Goal: Transaction & Acquisition: Purchase product/service

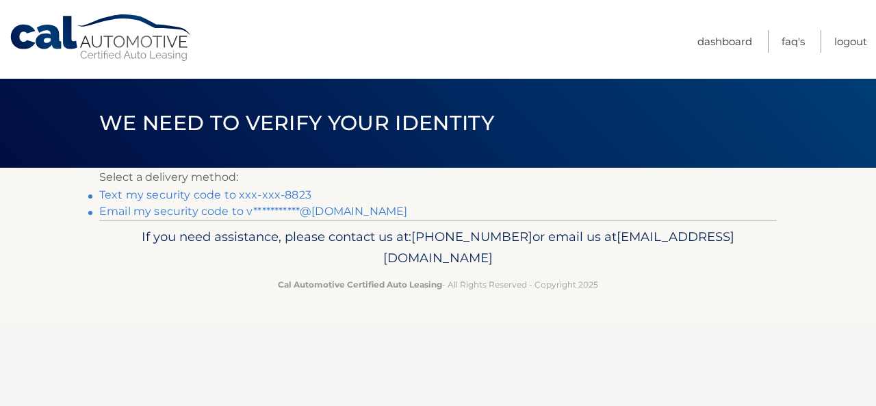
click at [215, 198] on link "Text my security code to xxx-xxx-8823" at bounding box center [205, 194] width 212 height 13
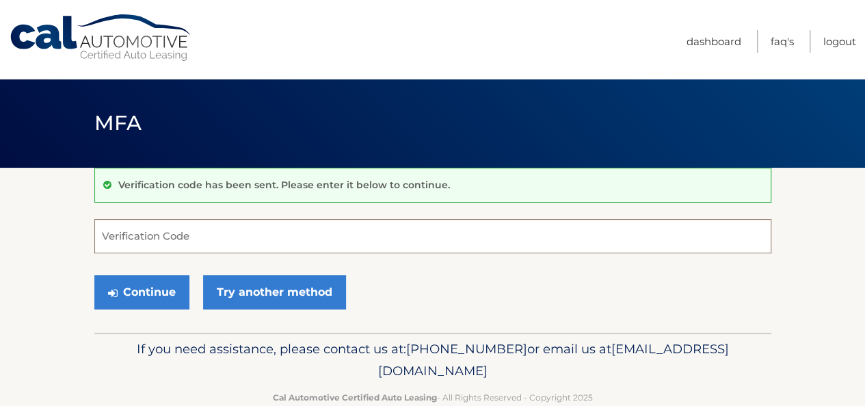
click at [212, 224] on input "Verification Code" at bounding box center [432, 236] width 677 height 34
type input "274398"
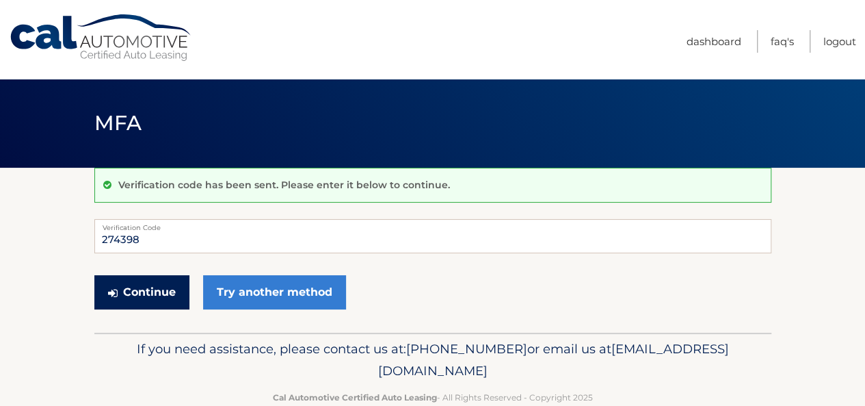
click at [94, 275] on button "Continue" at bounding box center [141, 292] width 95 height 34
click at [145, 309] on div "Continue Try another method" at bounding box center [432, 293] width 677 height 47
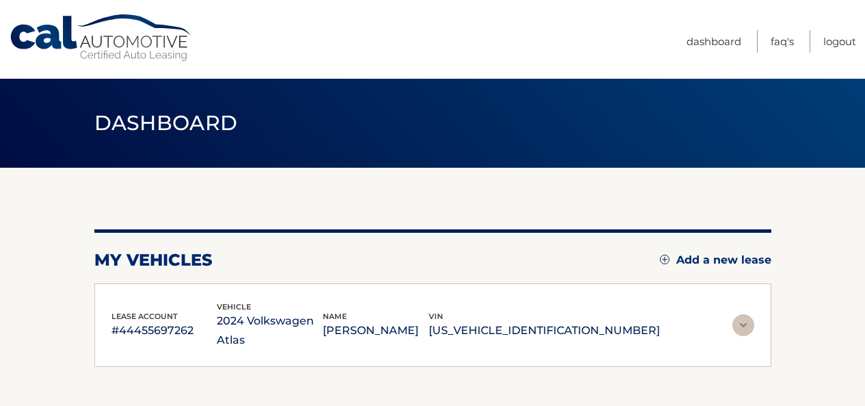
click at [150, 283] on div "lease account #44455697262 vehicle 2024 Volkswagen Atlas name LEONARDO RODRIGUE…" at bounding box center [432, 325] width 677 height 84
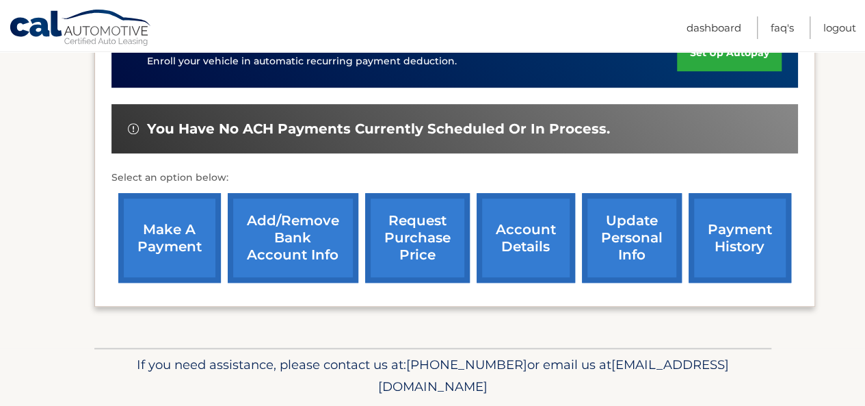
scroll to position [395, 0]
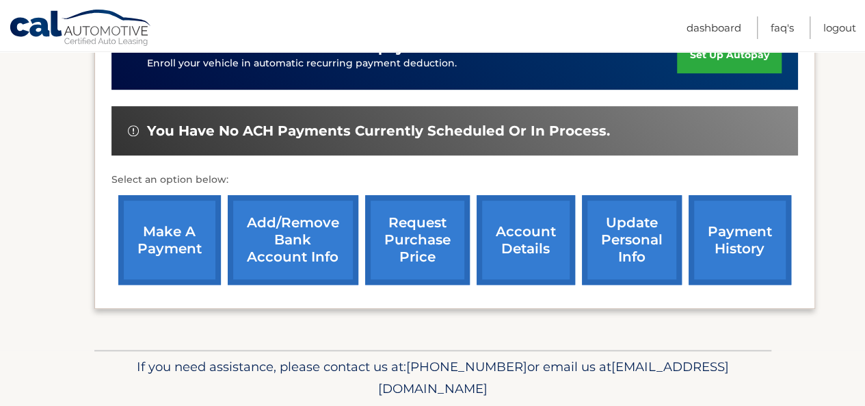
click at [312, 213] on link "Add/Remove bank account info" at bounding box center [293, 240] width 131 height 90
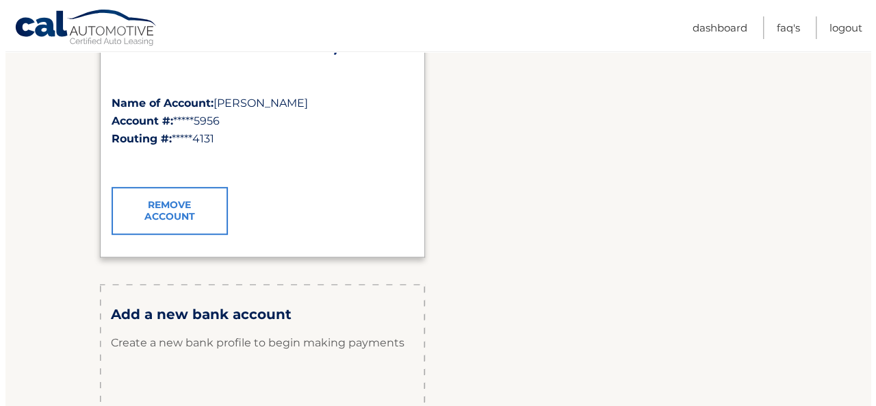
scroll to position [301, 0]
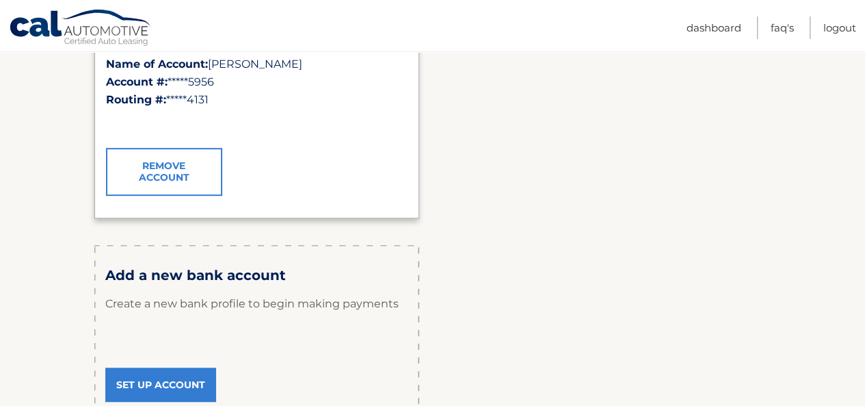
click at [185, 159] on link "Remove Account" at bounding box center [164, 172] width 116 height 48
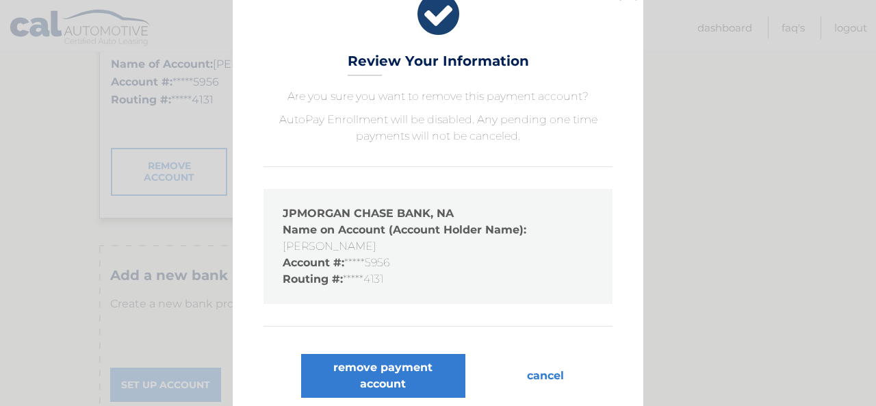
scroll to position [36, 0]
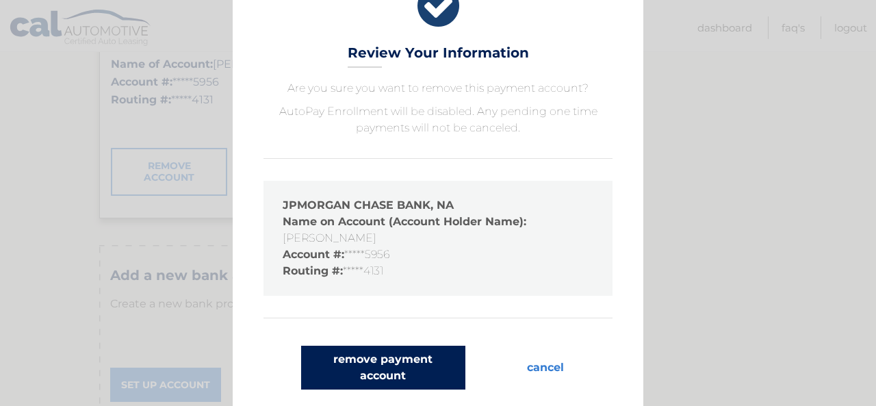
click at [403, 380] on button "remove payment account" at bounding box center [383, 367] width 164 height 44
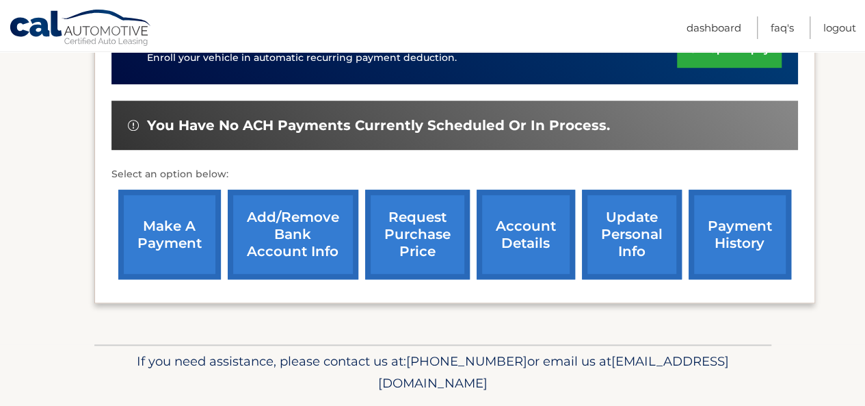
scroll to position [410, 0]
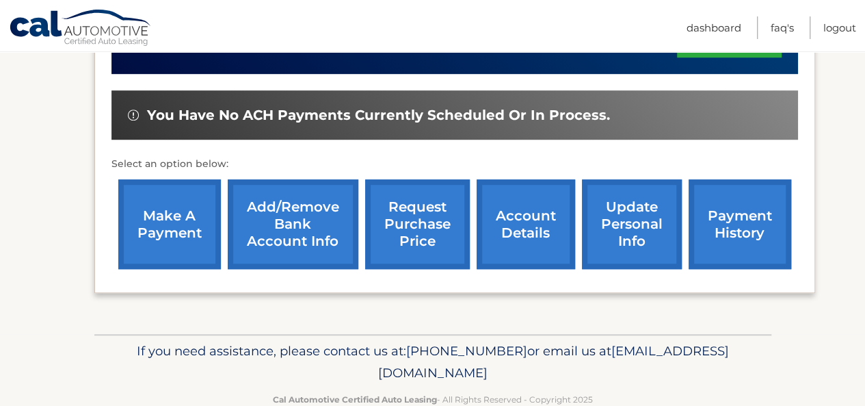
click at [148, 202] on link "make a payment" at bounding box center [169, 224] width 103 height 90
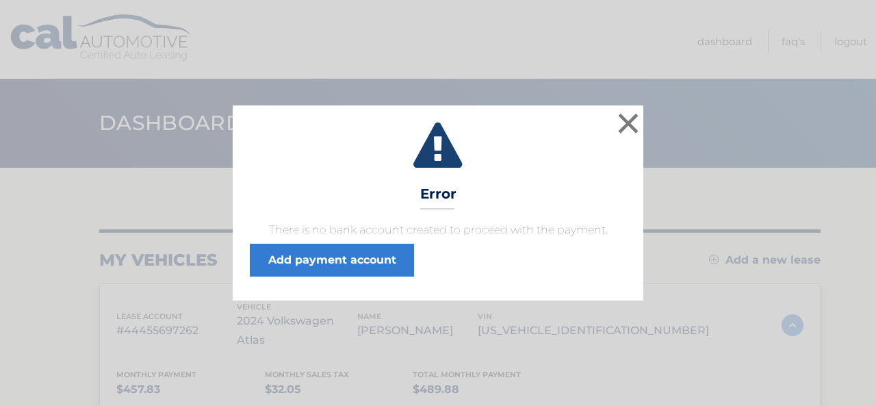
click at [390, 233] on p "There is no bank account created to proceed with the payment." at bounding box center [438, 230] width 376 height 16
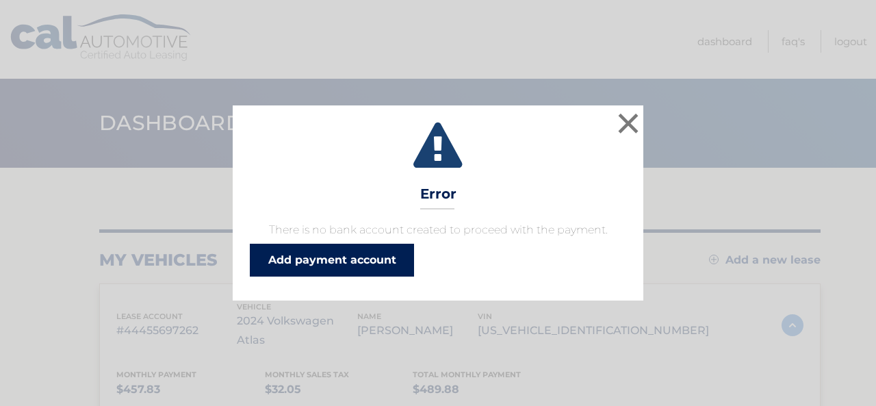
click at [384, 246] on link "Add payment account" at bounding box center [332, 260] width 164 height 33
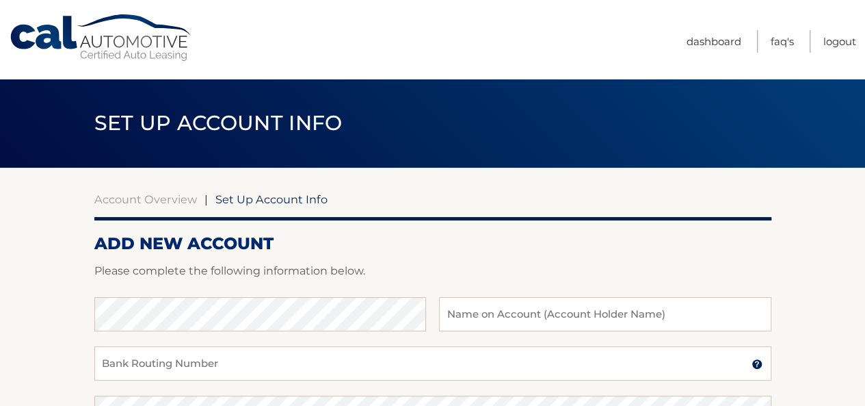
scroll to position [27, 0]
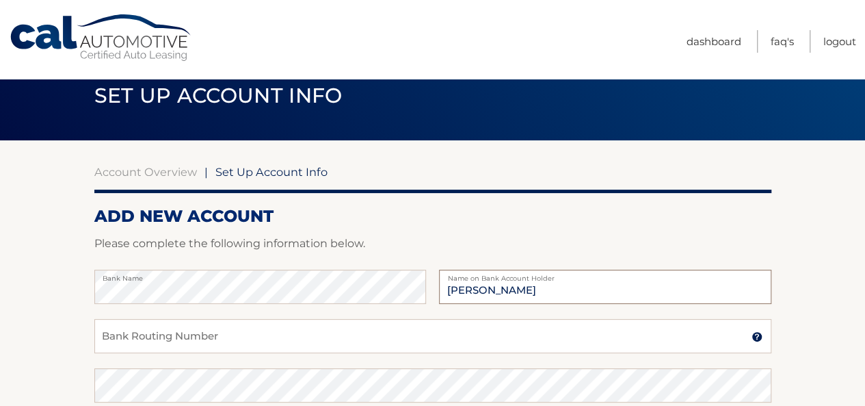
type input "[PERSON_NAME]"
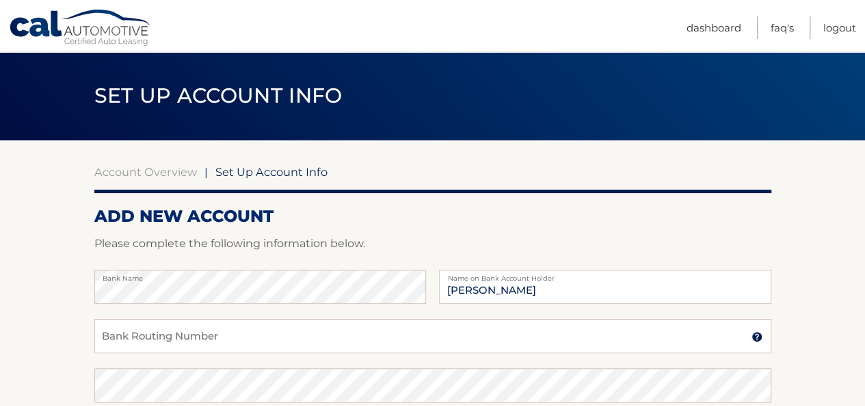
scroll to position [309, 0]
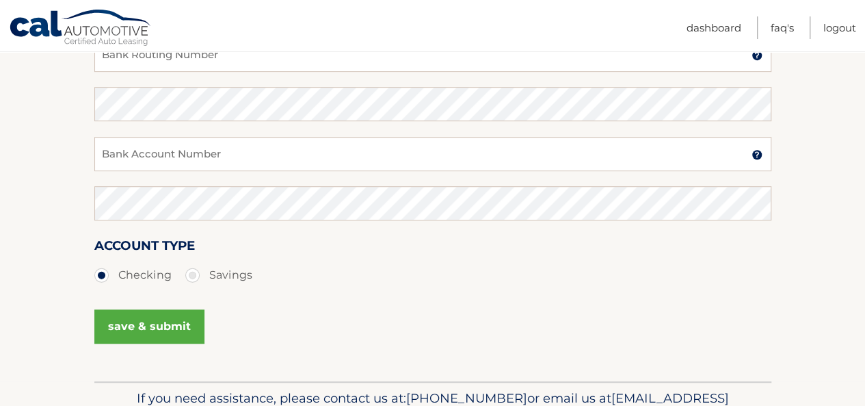
click at [566, 335] on div "save & submit" at bounding box center [432, 335] width 677 height 62
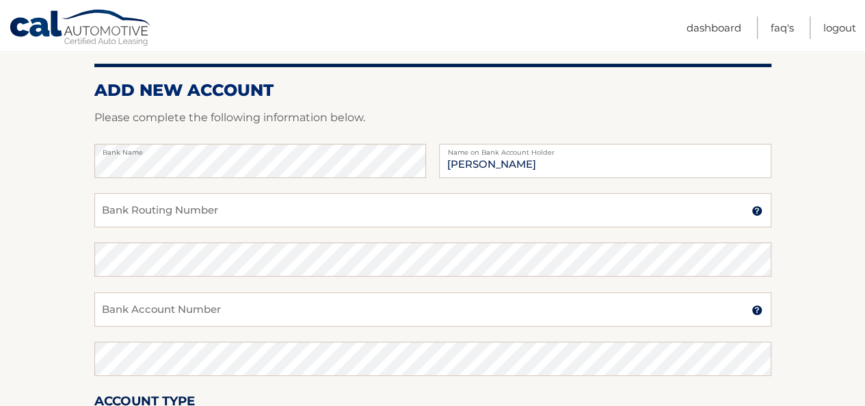
scroll to position [144, 0]
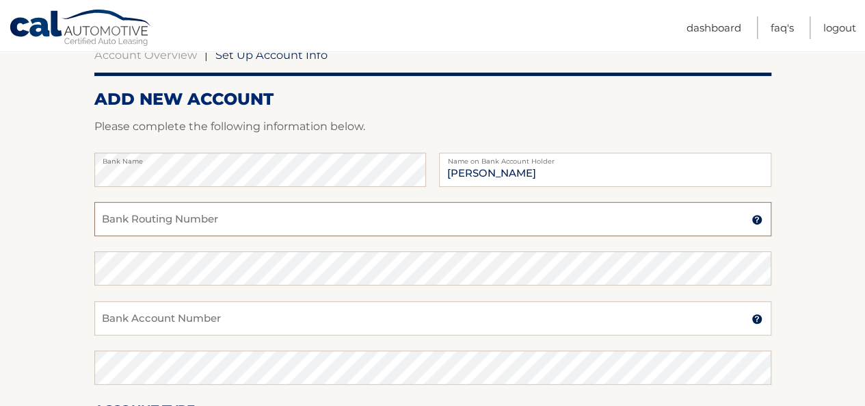
click at [485, 213] on input "Bank Routing Number" at bounding box center [432, 219] width 677 height 34
type input "0631009593"
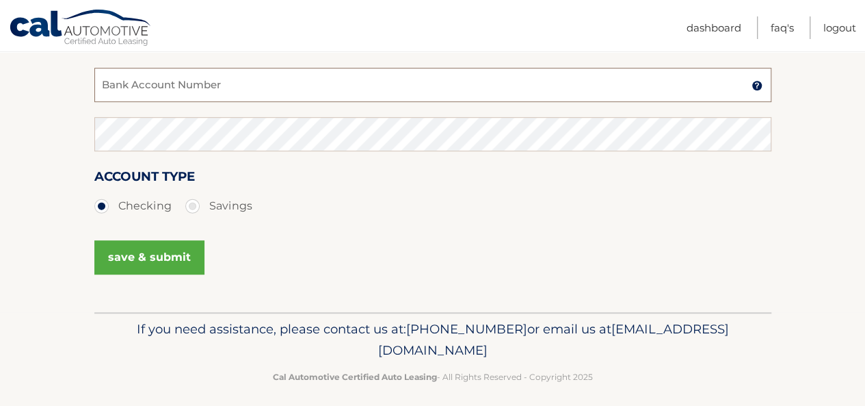
click at [434, 73] on input "Bank Account Number" at bounding box center [432, 85] width 677 height 34
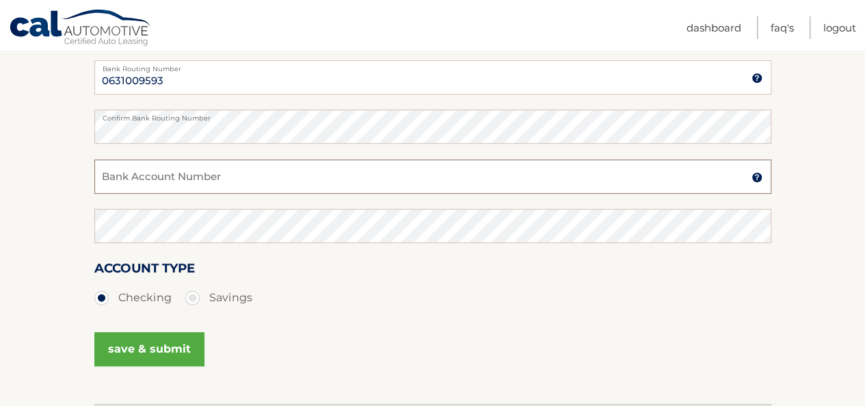
scroll to position [289, 0]
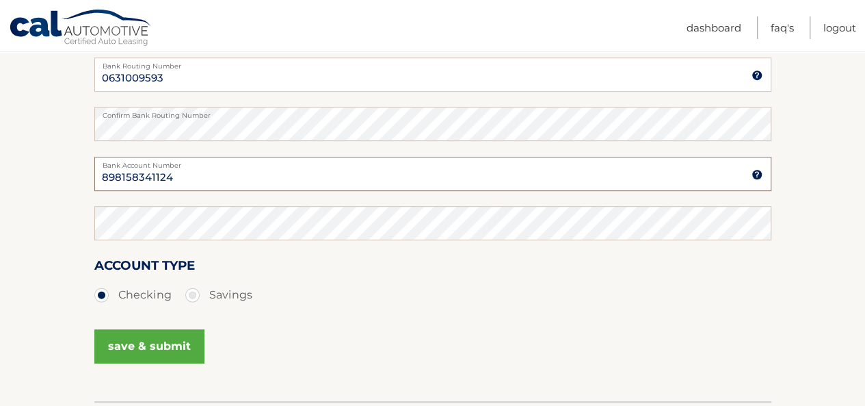
type input "898158341124"
click at [375, 315] on div "Account Type Checking Savings" at bounding box center [432, 289] width 677 height 68
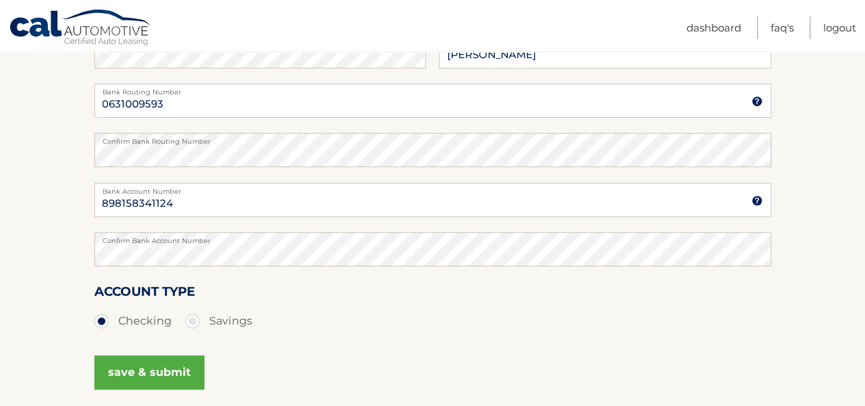
scroll to position [261, 0]
click at [142, 381] on button "save & submit" at bounding box center [149, 373] width 110 height 34
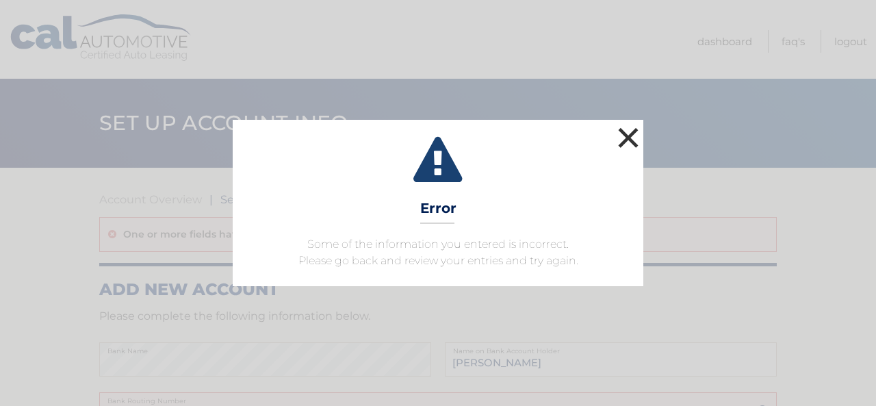
click at [640, 129] on button "×" at bounding box center [627, 137] width 27 height 27
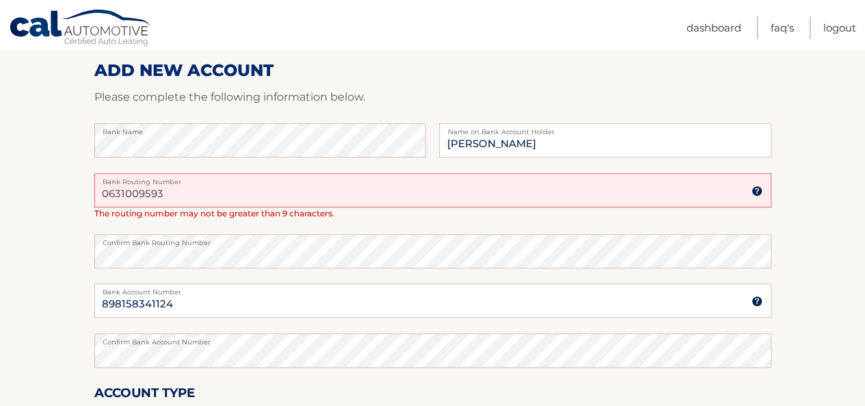
scroll to position [246, 0]
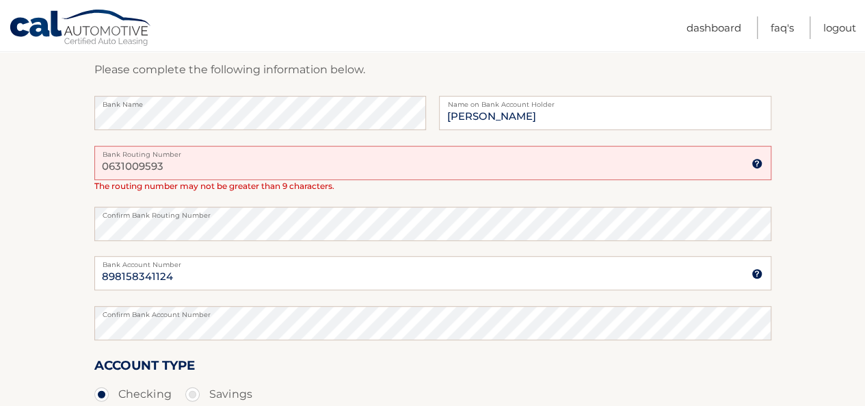
click at [317, 160] on input "0631009593" at bounding box center [432, 163] width 677 height 34
type input "063100277"
click at [240, 216] on label "Confirm Bank Routing Number" at bounding box center [432, 212] width 677 height 11
click at [239, 215] on label "Confirm Bank Routing Number" at bounding box center [432, 212] width 677 height 11
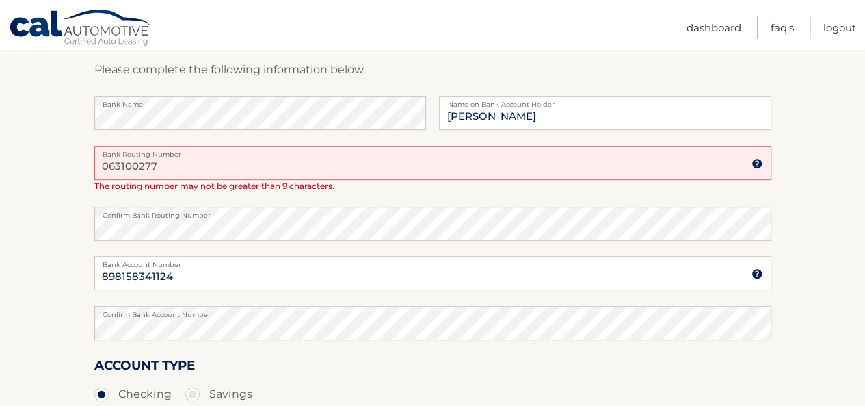
click at [25, 275] on section "Account Overview | Set Up Account Info One or more fields have an error. ADD NE…" at bounding box center [432, 210] width 865 height 579
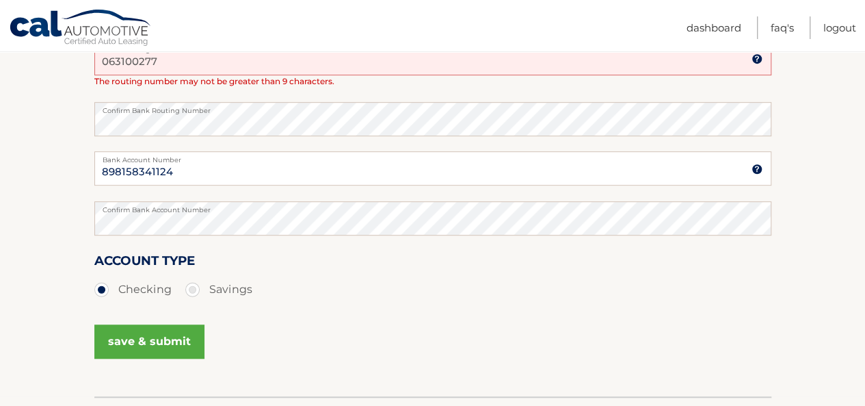
scroll to position [356, 0]
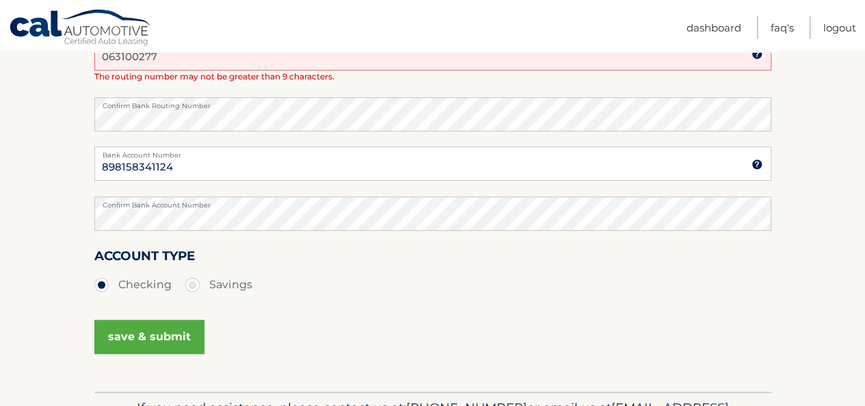
click at [129, 335] on button "save & submit" at bounding box center [149, 336] width 110 height 34
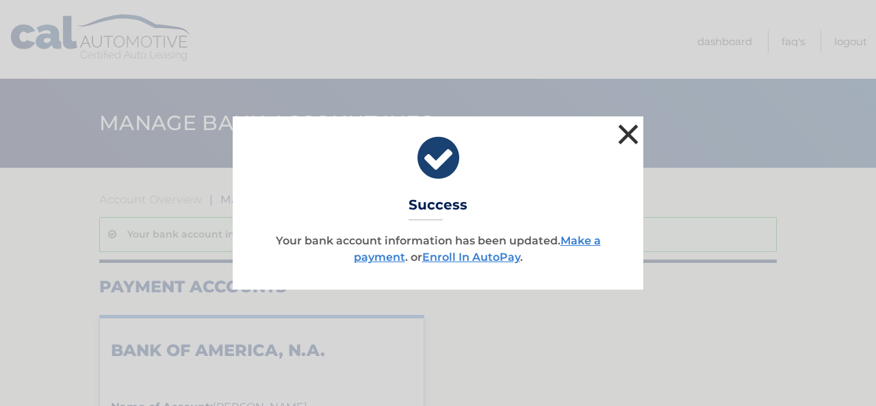
click at [632, 120] on button "×" at bounding box center [627, 133] width 27 height 27
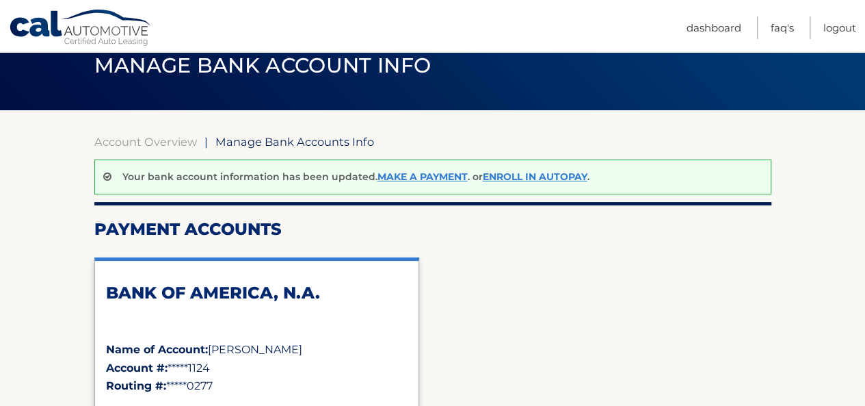
scroll to position [82, 0]
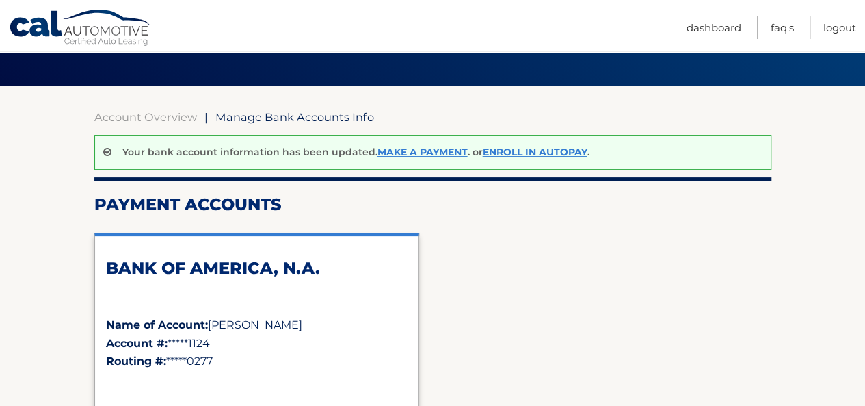
click at [436, 140] on div "Your bank account information has been updated. Make a payment . or Enroll In A…" at bounding box center [432, 152] width 677 height 35
click at [435, 148] on link "Make a payment" at bounding box center [423, 152] width 90 height 12
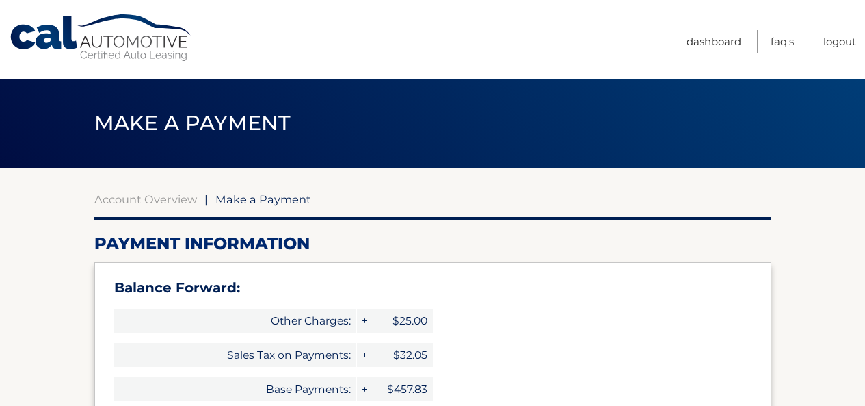
select select "OWE5YTc5NzMtYTc1Zi00YTlkLWFjMzMtYzNkOTI0ZTE1NDNi"
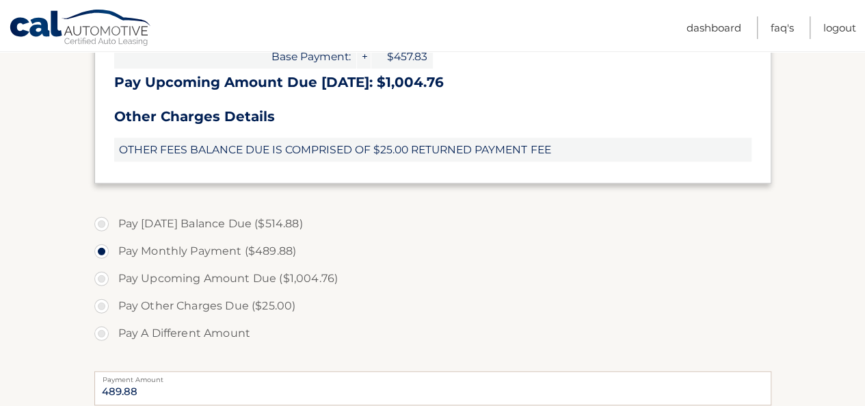
scroll to position [465, 0]
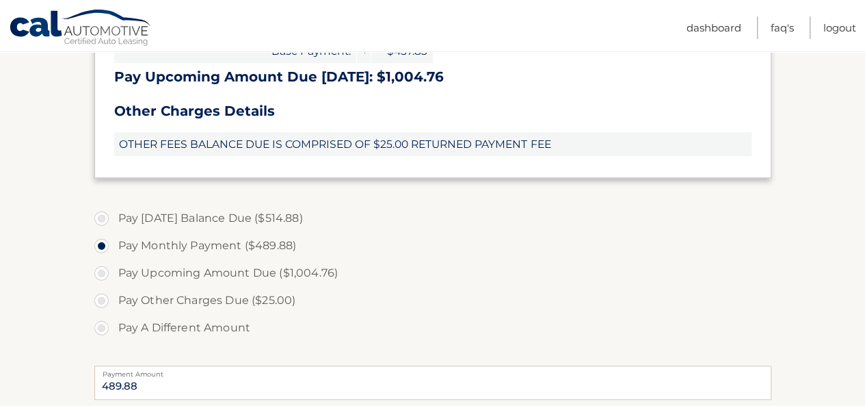
click at [256, 213] on label "Pay Today's Balance Due ($514.88)" at bounding box center [432, 218] width 677 height 27
click at [114, 213] on input "Pay Today's Balance Due ($514.88)" at bounding box center [107, 216] width 14 height 22
radio input "true"
type input "514.88"
click at [287, 333] on label "Pay A Different Amount" at bounding box center [432, 327] width 677 height 27
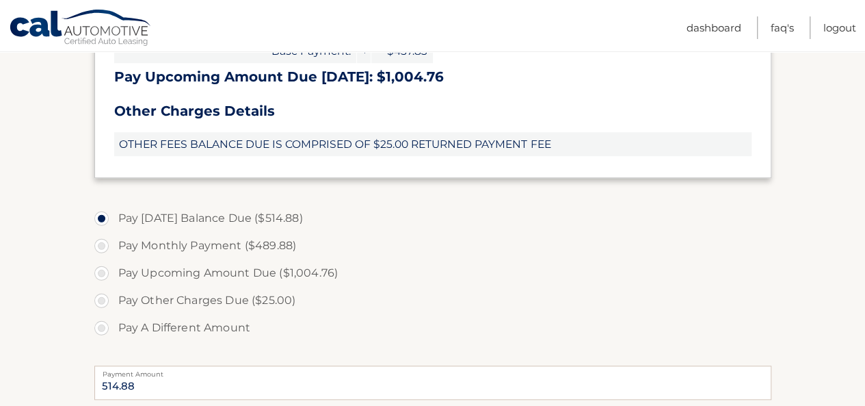
click at [114, 333] on input "Pay A Different Amount" at bounding box center [107, 325] width 14 height 22
radio input "true"
type input "0"
click at [257, 220] on label "Pay Today's Balance Due ($514.88)" at bounding box center [432, 218] width 677 height 27
click at [114, 220] on input "Pay Today's Balance Due ($514.88)" at bounding box center [107, 216] width 14 height 22
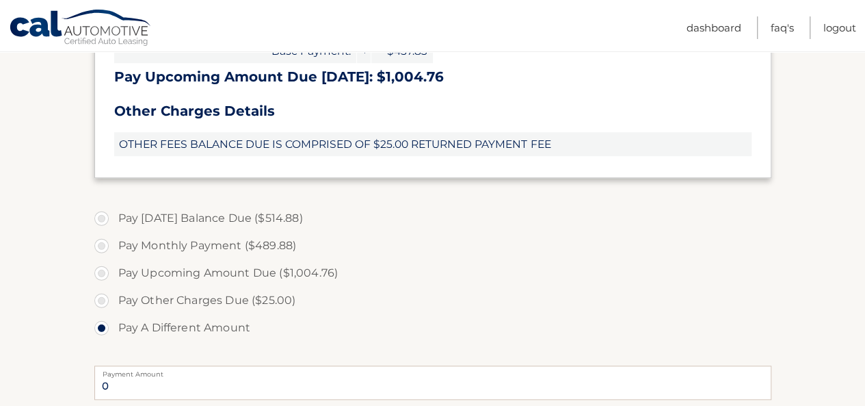
radio input "true"
type input "514.88"
click at [405, 198] on section "Account Overview | Make a Payment Payment Information Balance Forward: Other Ch…" at bounding box center [432, 166] width 677 height 878
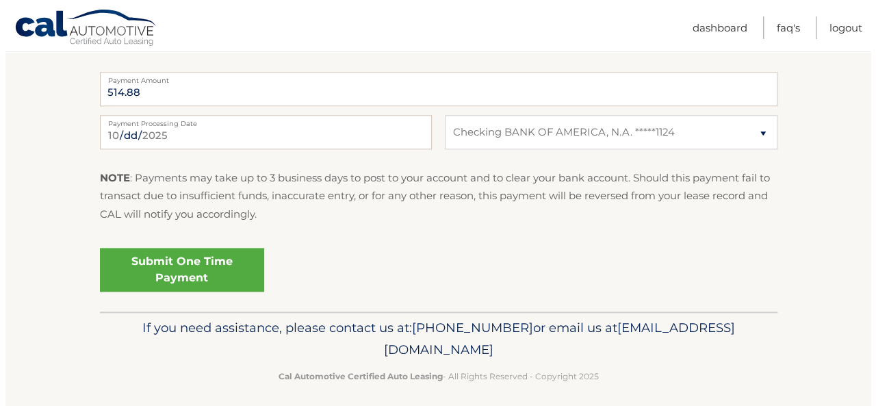
scroll to position [767, 0]
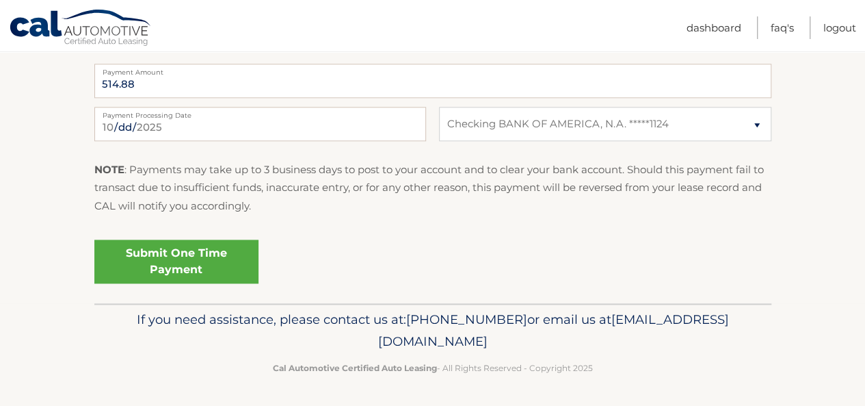
click at [228, 243] on link "Submit One Time Payment" at bounding box center [176, 261] width 164 height 44
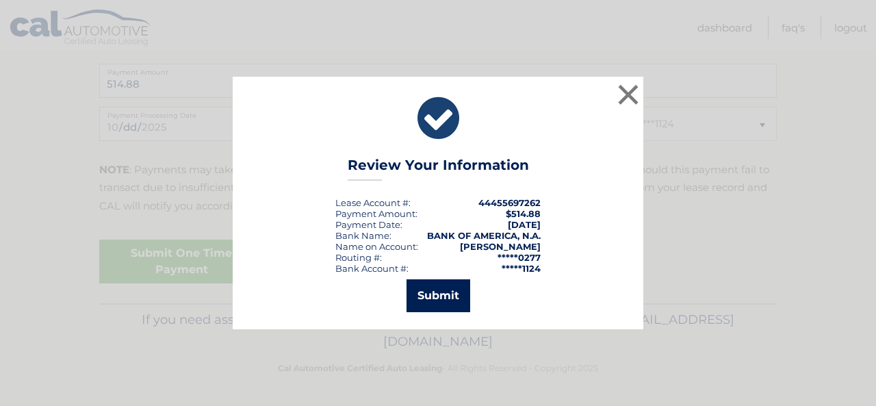
click at [449, 293] on button "Submit" at bounding box center [438, 295] width 64 height 33
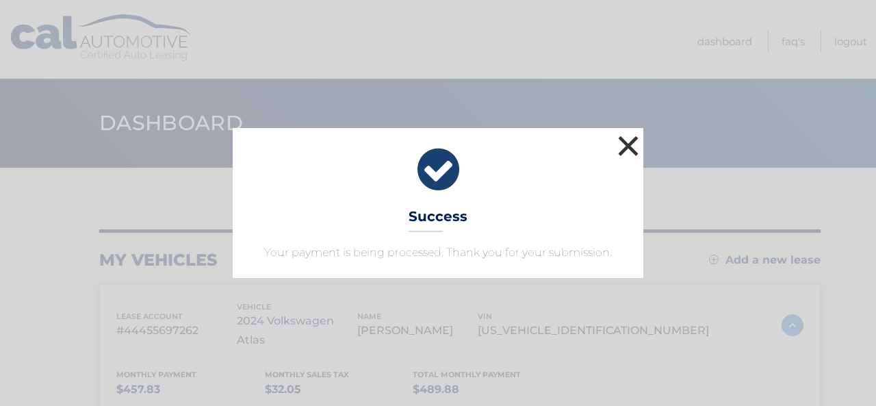
click at [619, 148] on button "×" at bounding box center [627, 145] width 27 height 27
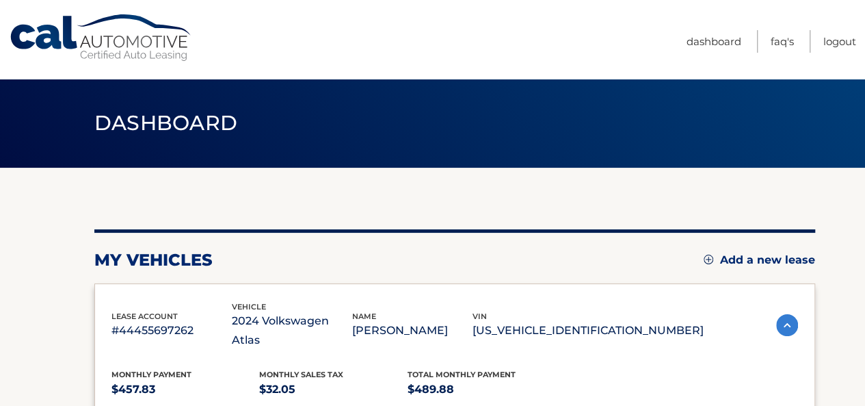
click at [623, 77] on nav "Menu Dashboard FAQ's Logout" at bounding box center [531, 39] width 652 height 79
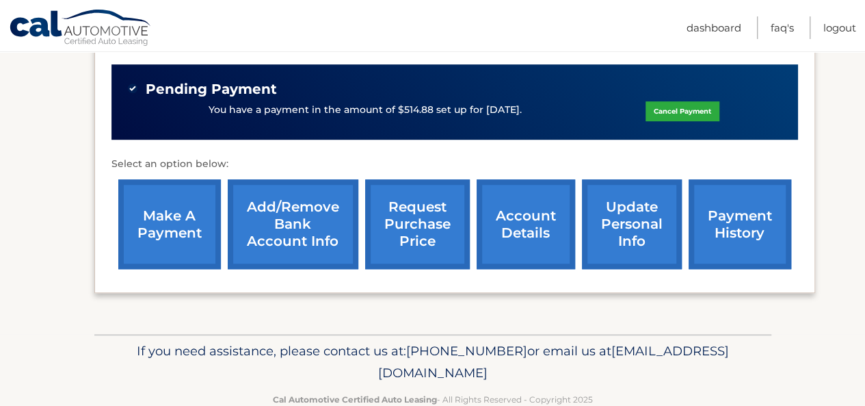
scroll to position [448, 0]
